Goal: Check status: Check status

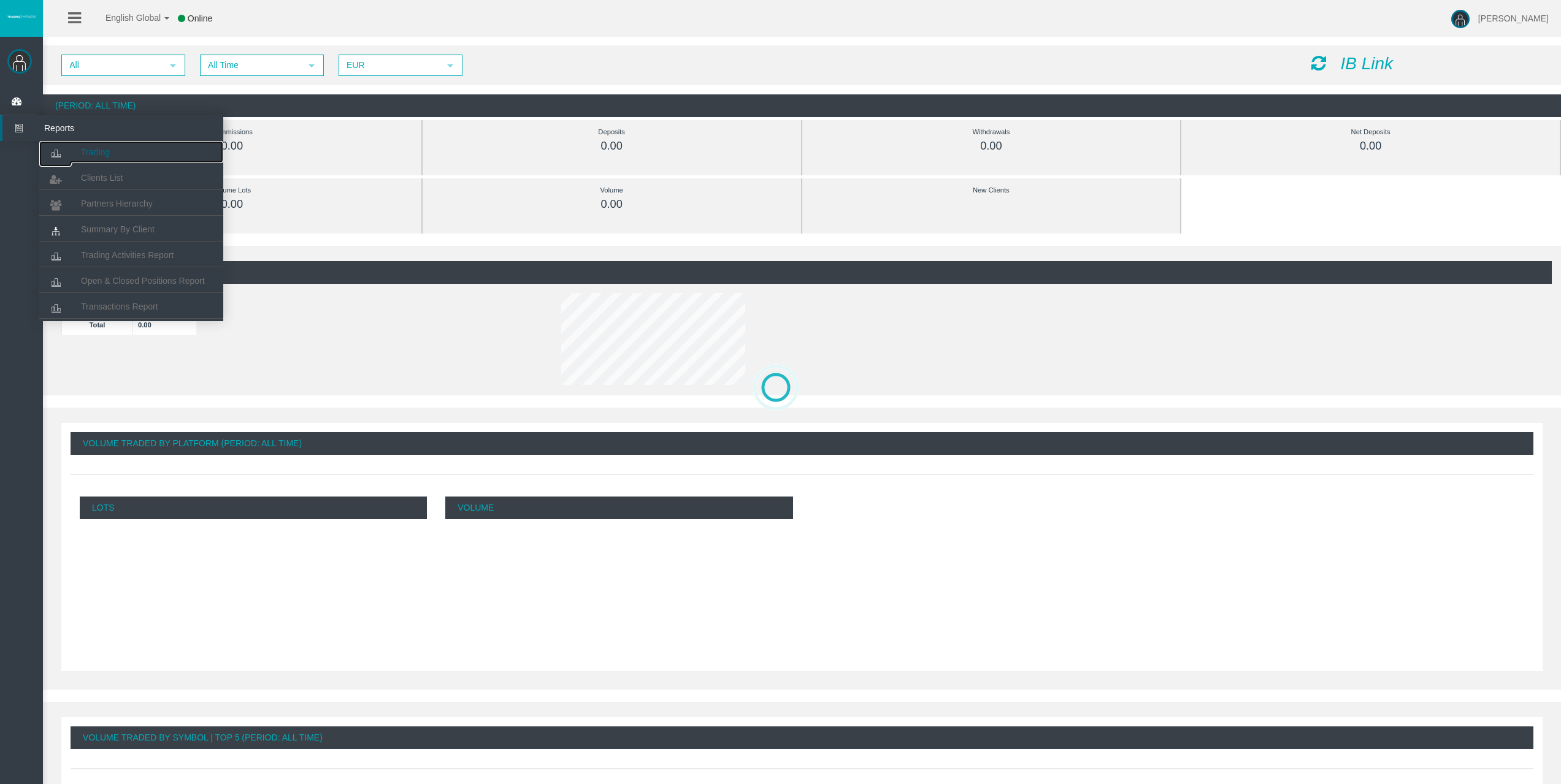
click at [122, 142] on link "Trading" at bounding box center [131, 152] width 184 height 22
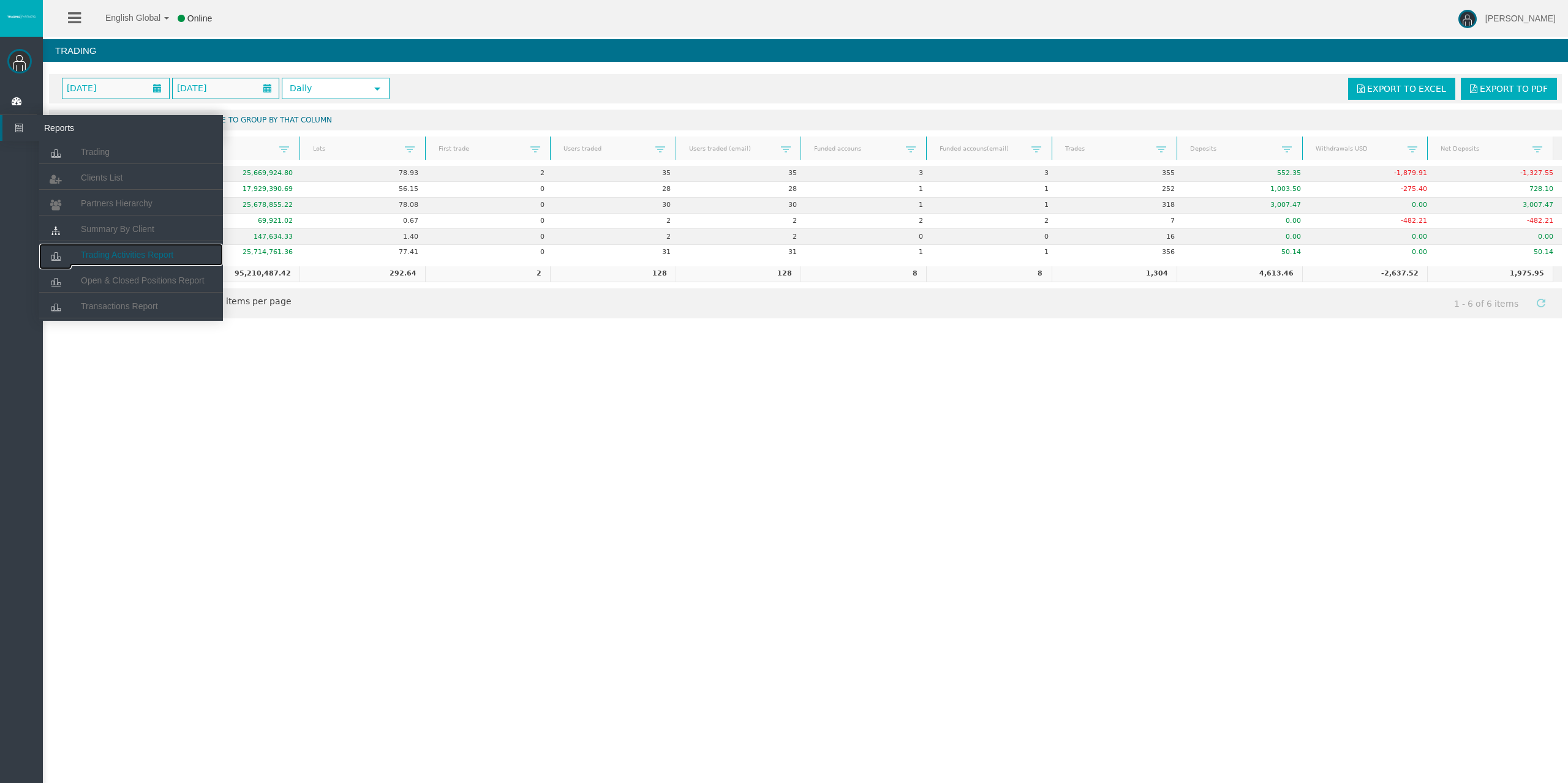
click at [139, 258] on span "Trading Activities Report" at bounding box center [127, 254] width 93 height 10
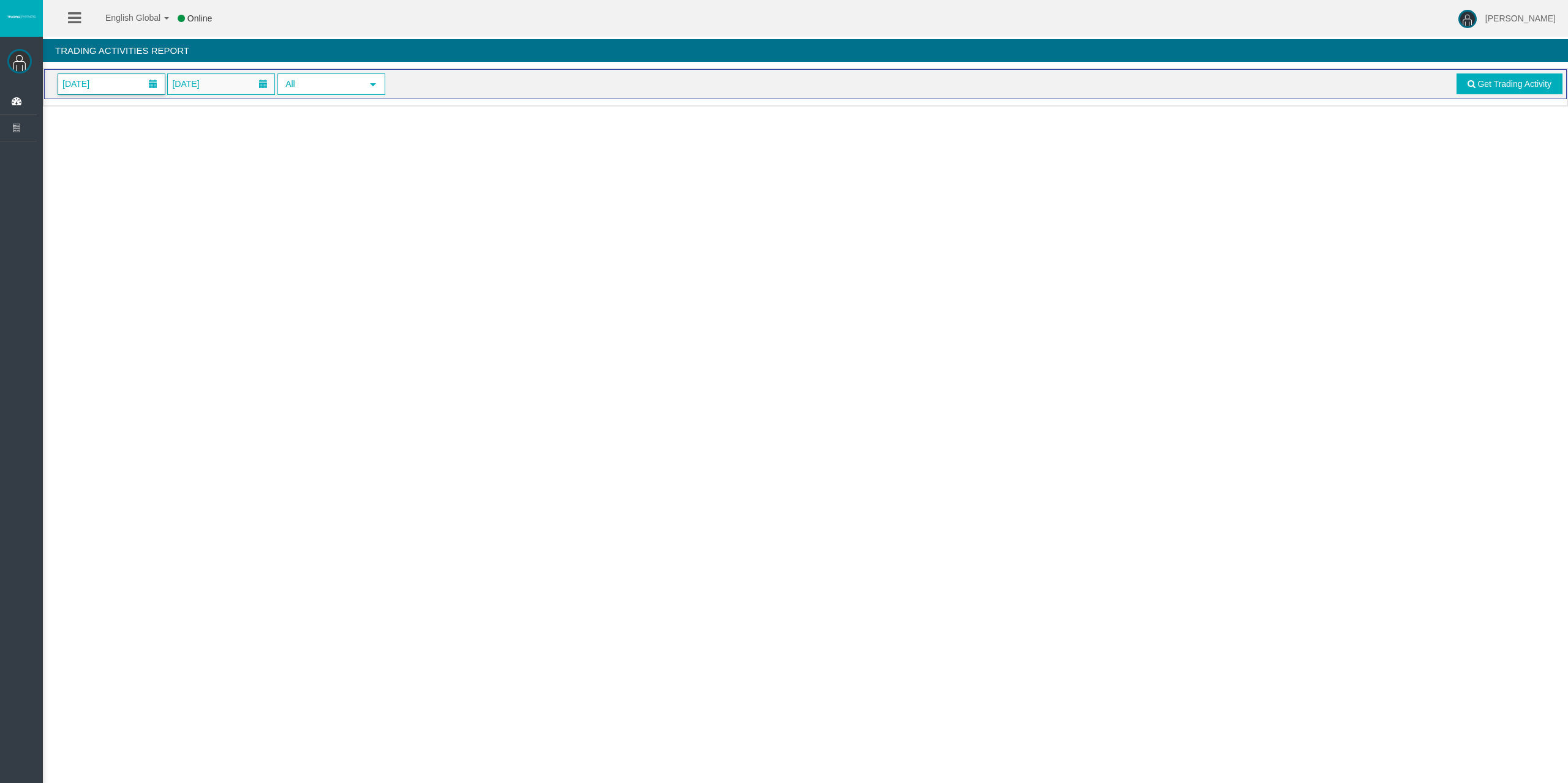
click at [110, 77] on span "[DATE]" at bounding box center [111, 84] width 107 height 20
click at [86, 192] on link "6" at bounding box center [95, 189] width 22 height 22
click at [1459, 83] on link "Get Trading Activity" at bounding box center [1509, 84] width 107 height 21
click at [127, 87] on span "[DATE]" at bounding box center [111, 84] width 107 height 20
click at [97, 187] on link "6" at bounding box center [95, 189] width 22 height 22
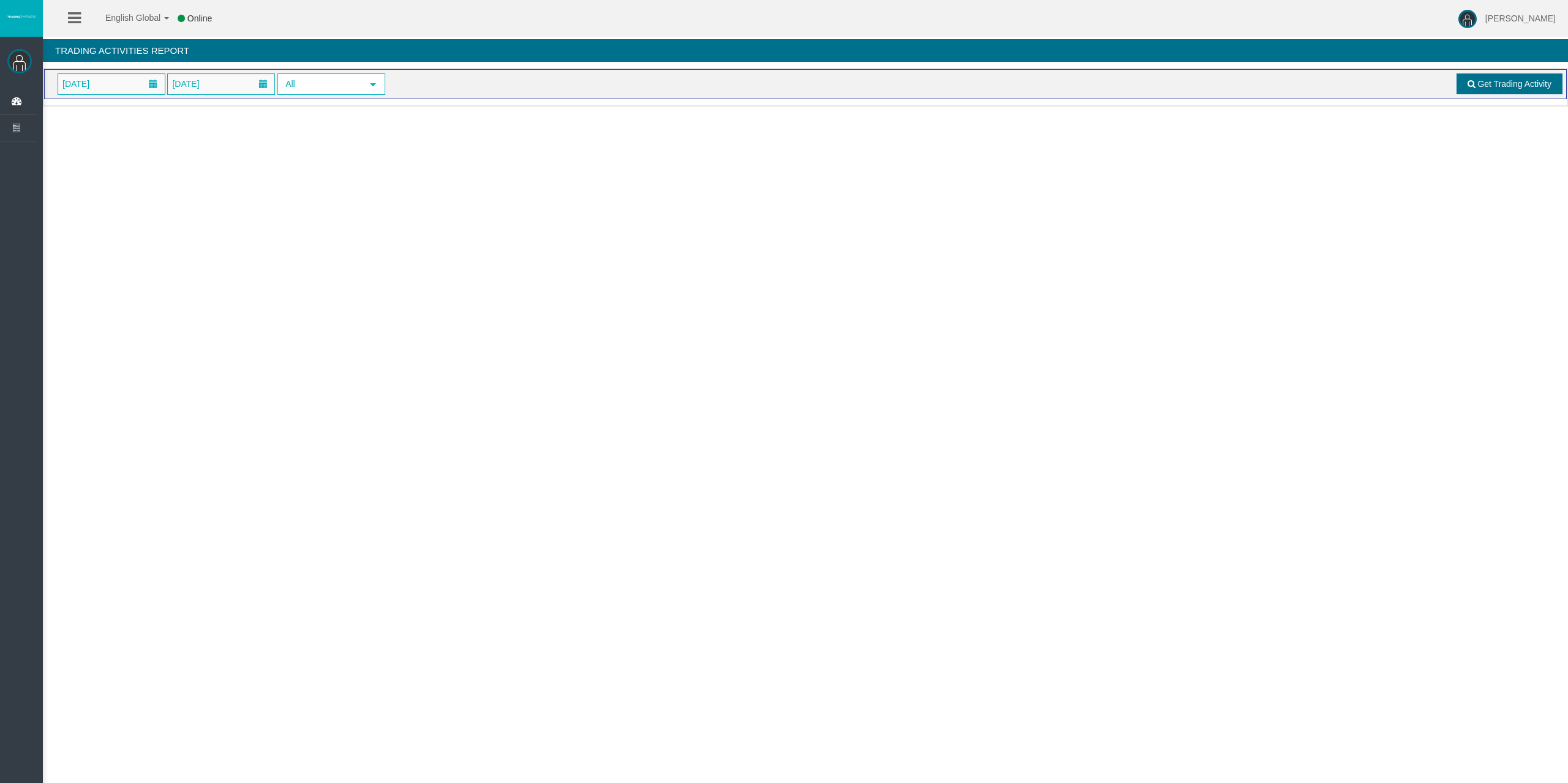
click at [1468, 92] on link "Get Trading Activity" at bounding box center [1509, 84] width 107 height 21
